Goal: Check status: Check status

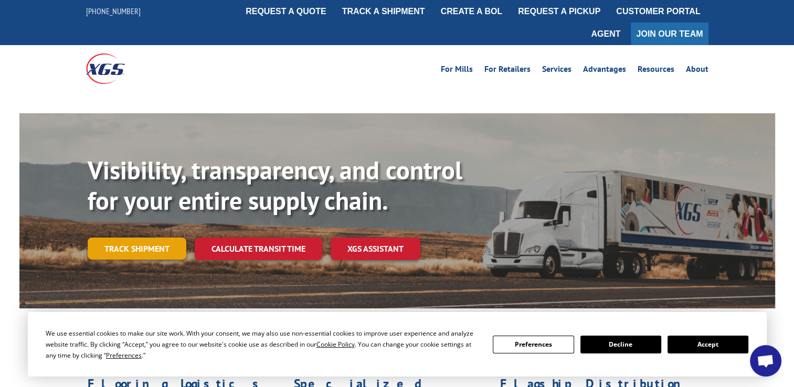
click at [132, 238] on link "Track shipment" at bounding box center [137, 249] width 99 height 22
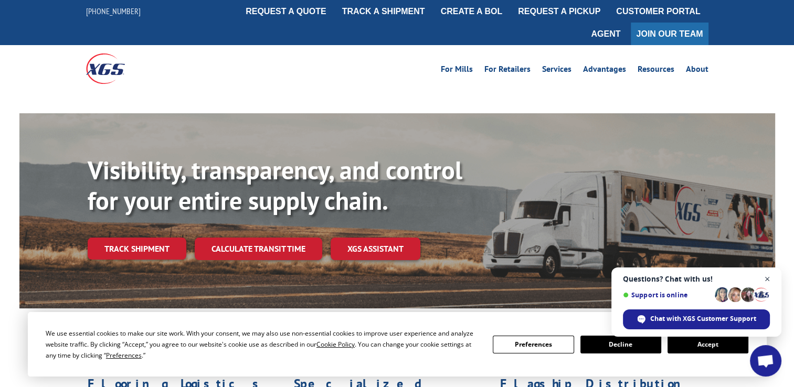
click at [767, 277] on span "Close chat" at bounding box center [767, 279] width 13 height 13
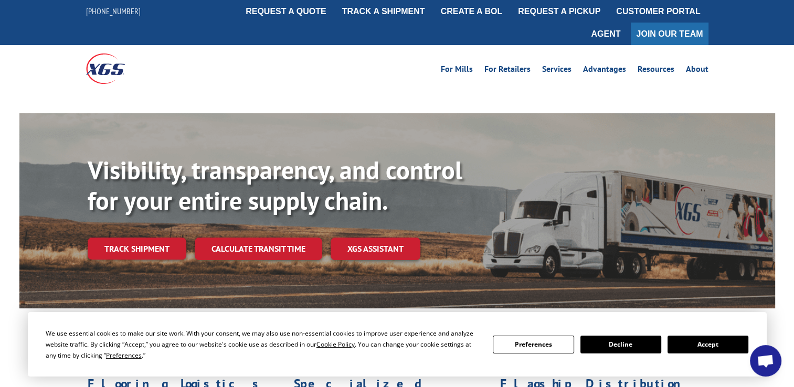
drag, startPoint x: 715, startPoint y: 345, endPoint x: 681, endPoint y: 339, distance: 34.2
click at [713, 346] on button "Accept" at bounding box center [707, 345] width 81 height 18
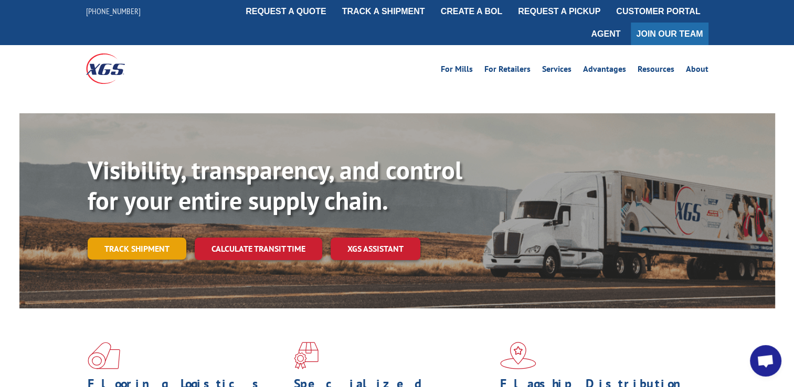
click at [134, 238] on link "Track shipment" at bounding box center [137, 249] width 99 height 22
click at [164, 237] on div "Visibility, transparency, and control for your entire supply chain. Track shipm…" at bounding box center [431, 228] width 687 height 146
click at [167, 238] on link "Track shipment" at bounding box center [137, 249] width 99 height 22
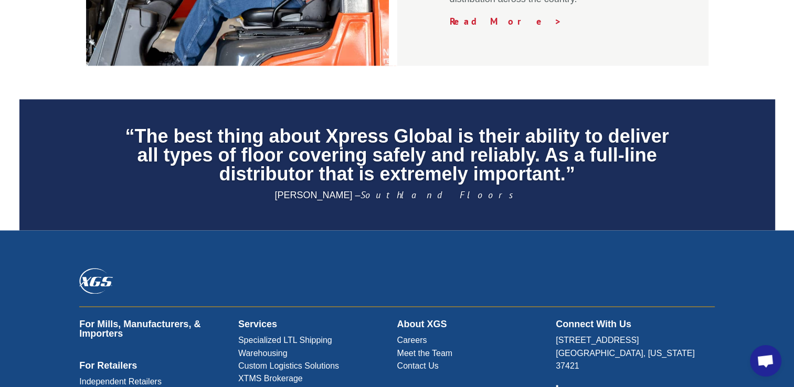
scroll to position [1702, 0]
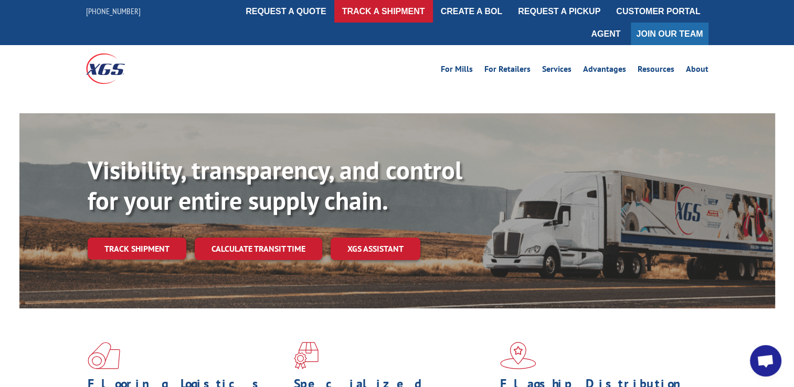
click at [377, 14] on link "track a shipment" at bounding box center [383, 11] width 99 height 23
click at [360, 5] on link "track a shipment" at bounding box center [383, 11] width 99 height 23
click at [359, 9] on link "track a shipment" at bounding box center [383, 11] width 99 height 23
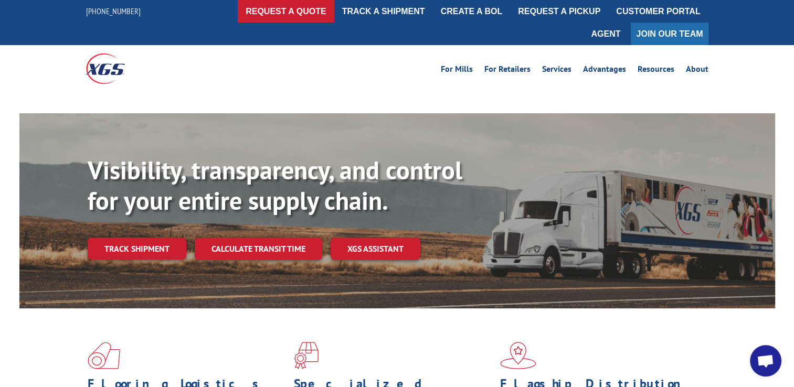
click at [304, 13] on link "request a quote" at bounding box center [286, 11] width 97 height 23
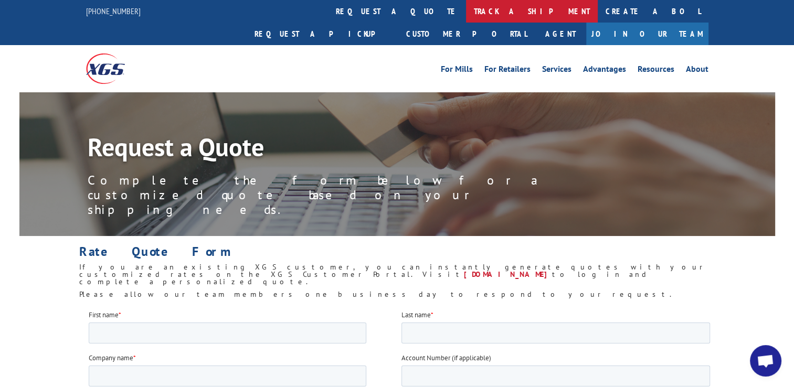
click at [466, 15] on link "track a shipment" at bounding box center [532, 11] width 132 height 23
click at [466, 10] on link "track a shipment" at bounding box center [532, 11] width 132 height 23
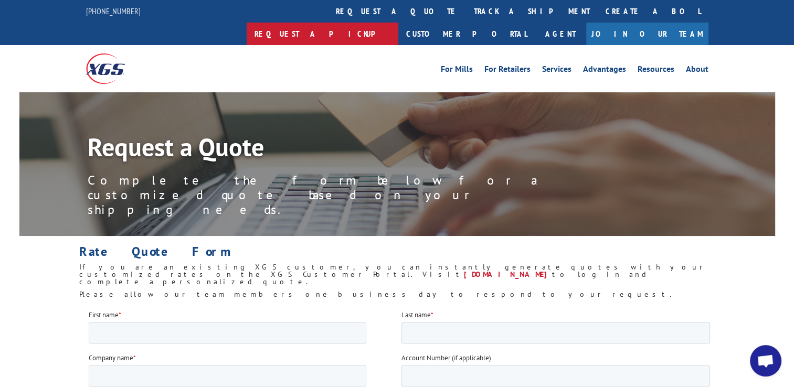
click at [398, 23] on link "Request a pickup" at bounding box center [323, 34] width 152 height 23
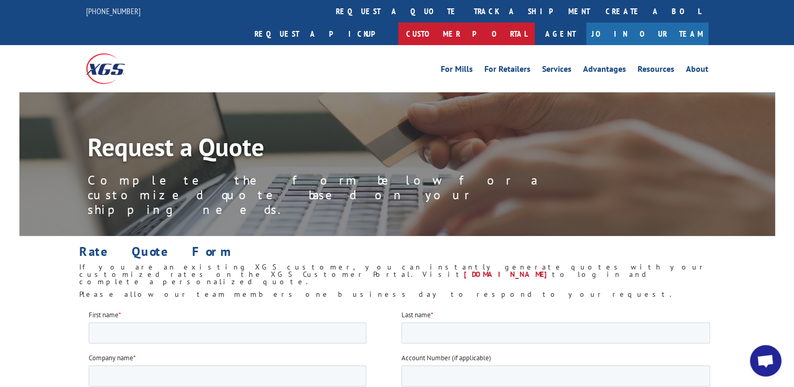
click at [534, 23] on link "Customer Portal" at bounding box center [466, 34] width 136 height 23
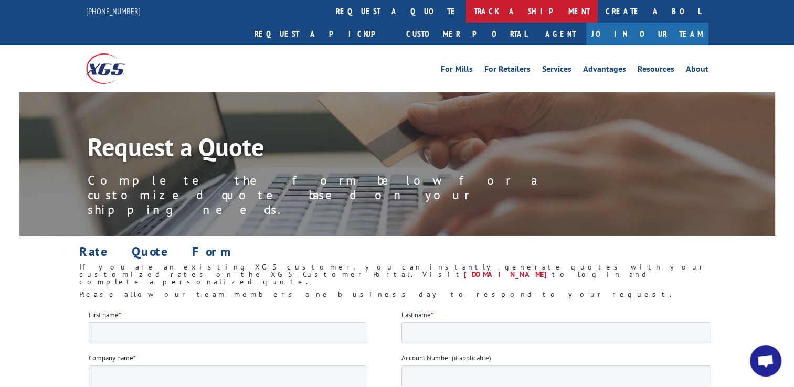
click at [466, 13] on link "track a shipment" at bounding box center [532, 11] width 132 height 23
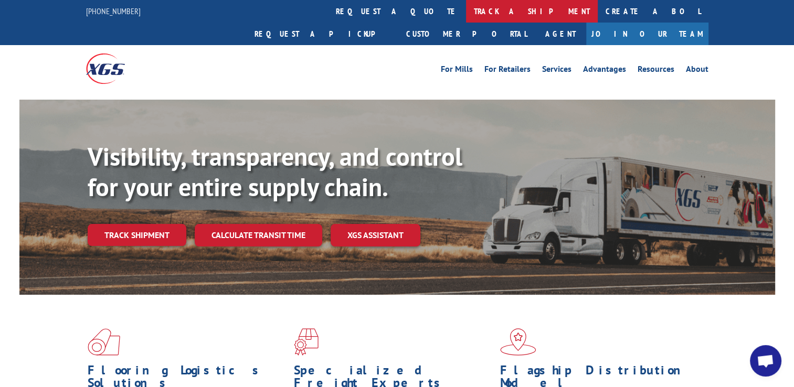
click at [466, 14] on link "track a shipment" at bounding box center [532, 11] width 132 height 23
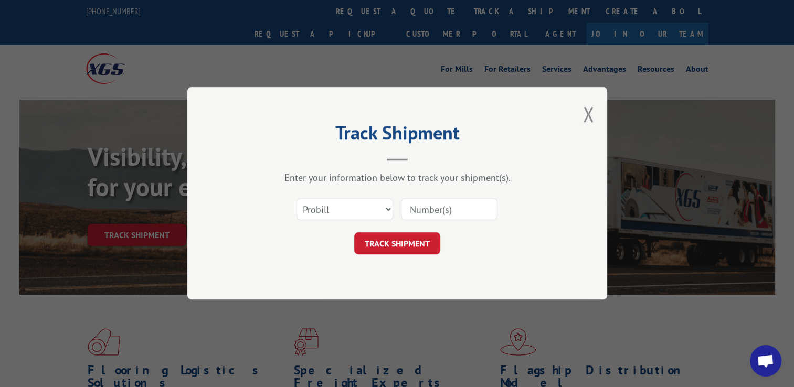
click at [427, 211] on input at bounding box center [449, 210] width 97 height 22
type input "16900857"
click at [407, 245] on button "TRACK SHIPMENT" at bounding box center [397, 244] width 86 height 22
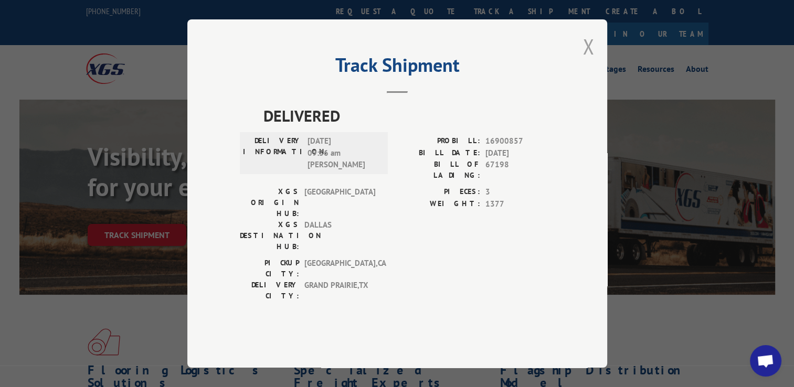
click at [582, 68] on div "Track Shipment DELIVERED DELIVERY INFORMATION: 09/08/2025 09:36 am Edgar PROBIL…" at bounding box center [397, 193] width 420 height 348
click at [590, 60] on button "Close modal" at bounding box center [588, 47] width 12 height 28
